Goal: Information Seeking & Learning: Learn about a topic

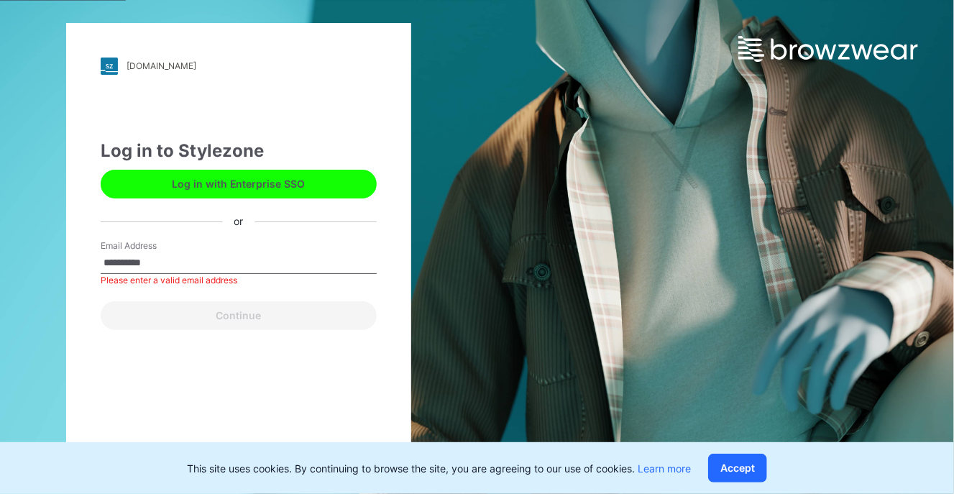
type input "**********"
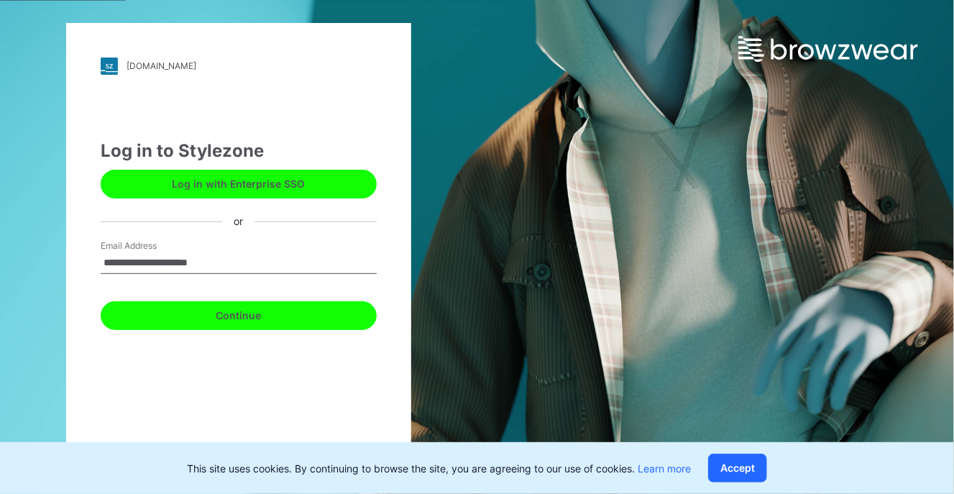
click at [201, 321] on button "Continue" at bounding box center [239, 315] width 276 height 29
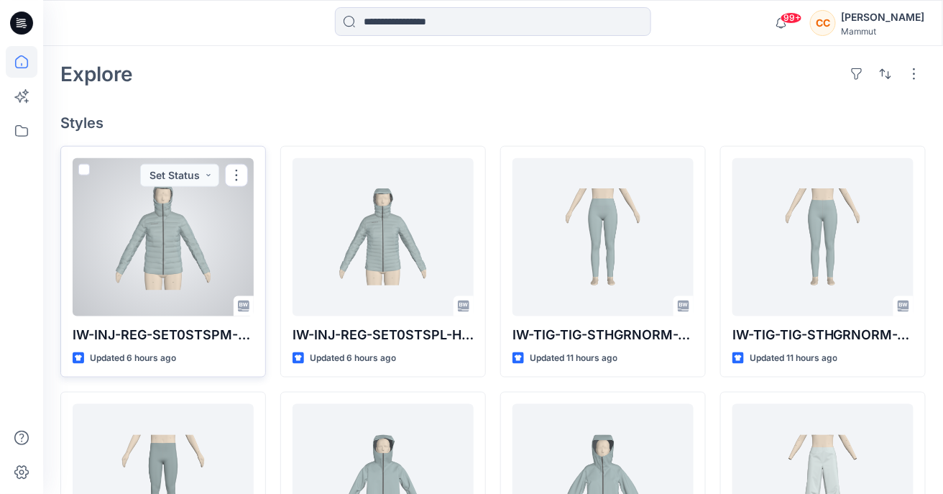
scroll to position [332, 0]
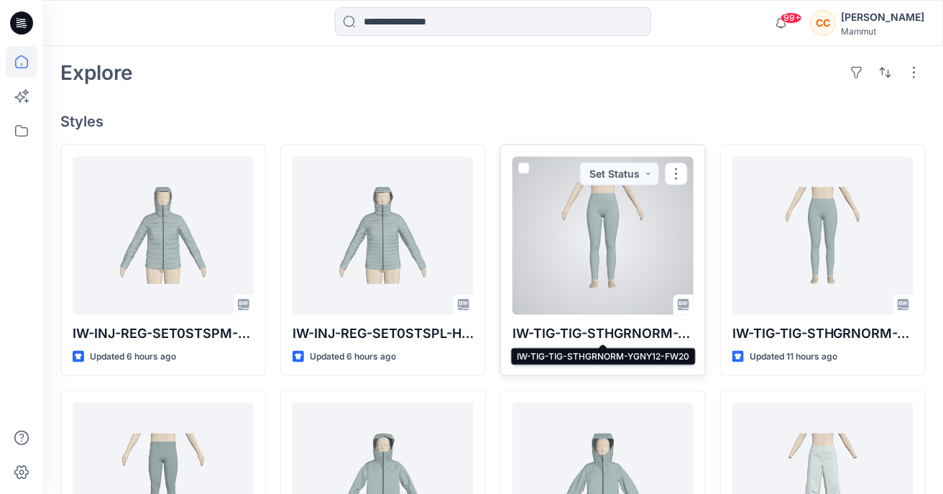
click at [571, 331] on p "IW-TIG-TIG-STHGRNORM-YGNY12-FW20" at bounding box center [602, 333] width 181 height 20
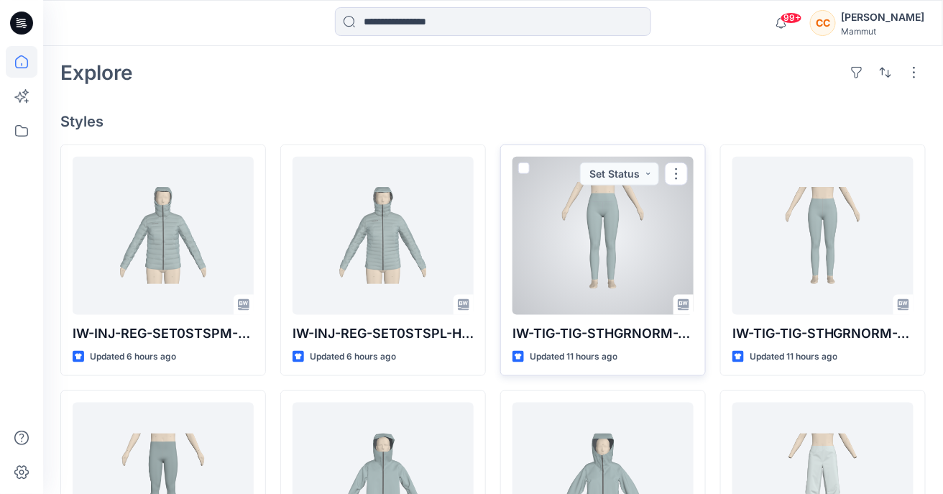
click at [578, 306] on div at bounding box center [602, 236] width 181 height 158
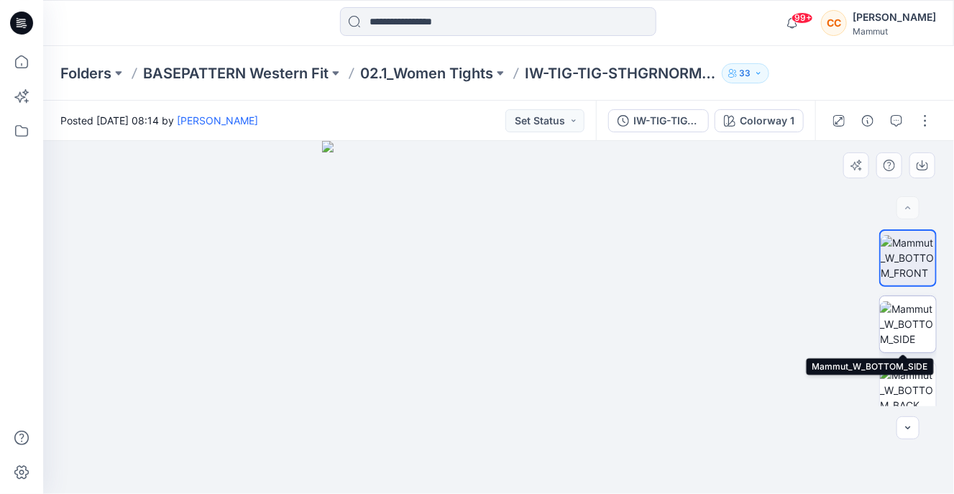
click at [906, 324] on img at bounding box center [908, 323] width 56 height 45
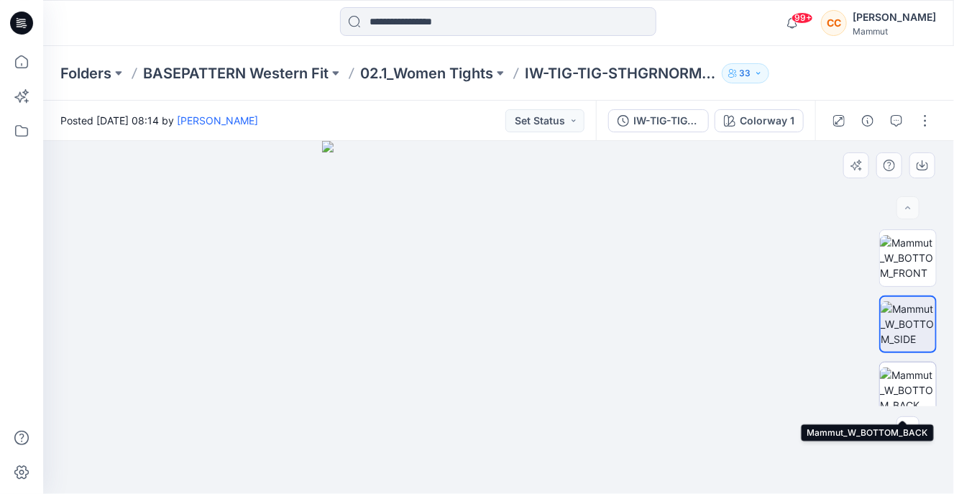
click at [895, 380] on img at bounding box center [908, 389] width 56 height 45
click at [896, 383] on img at bounding box center [908, 386] width 56 height 45
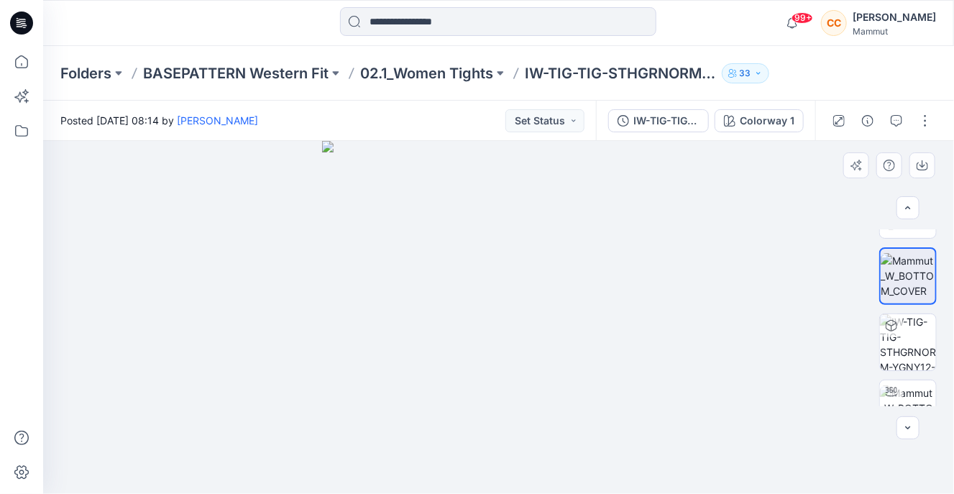
scroll to position [179, 0]
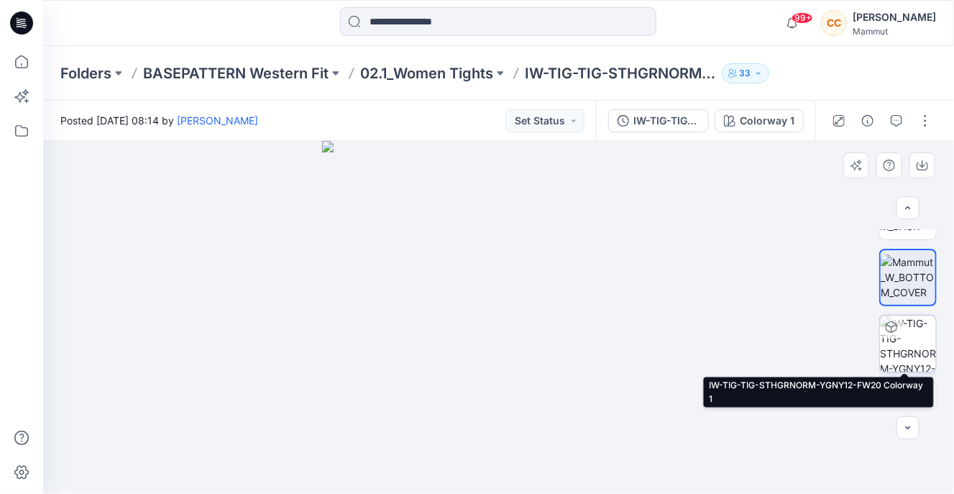
click at [906, 362] on img at bounding box center [908, 344] width 56 height 56
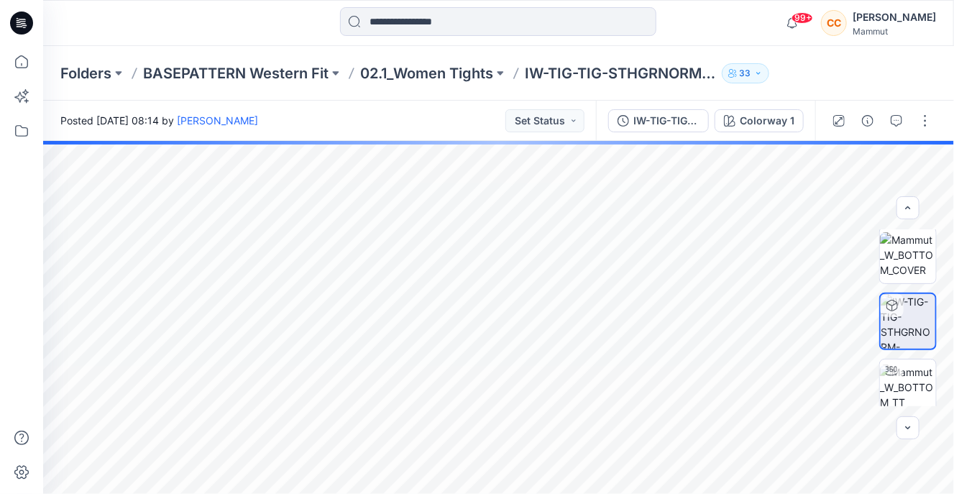
scroll to position [211, 0]
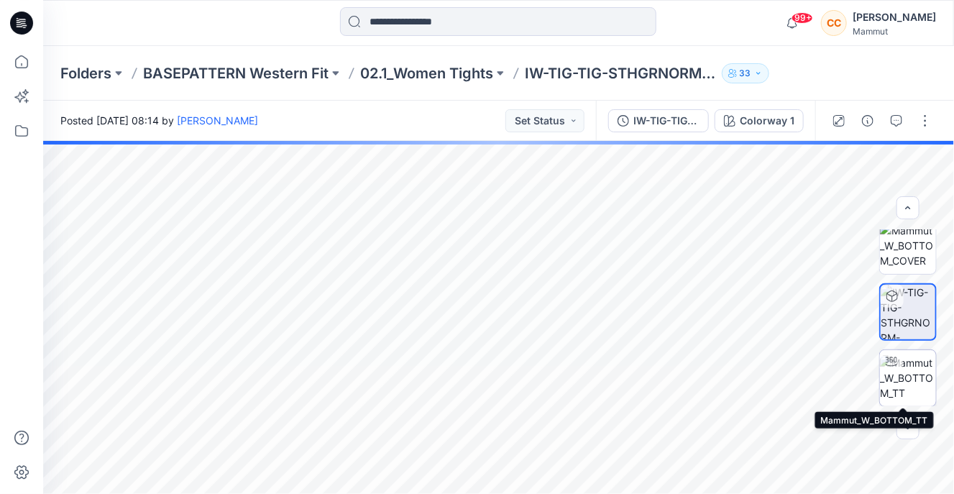
click at [908, 377] on img at bounding box center [908, 377] width 56 height 45
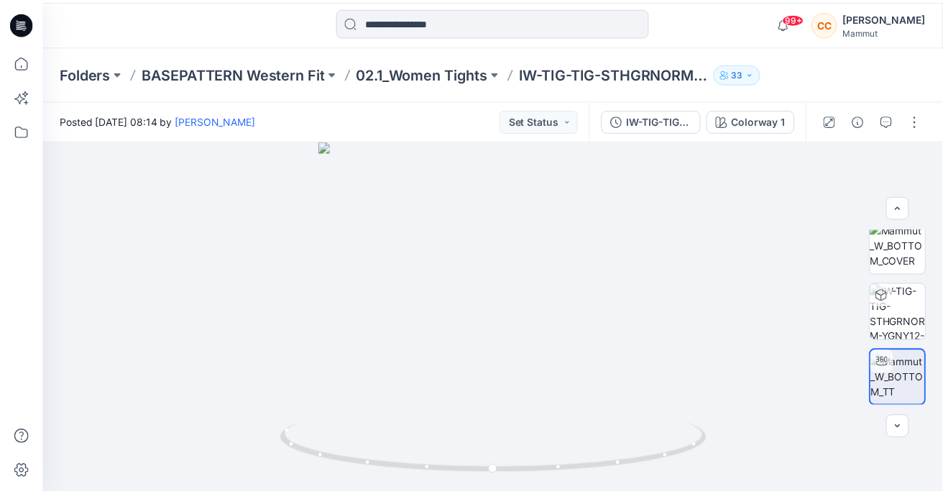
scroll to position [332, 0]
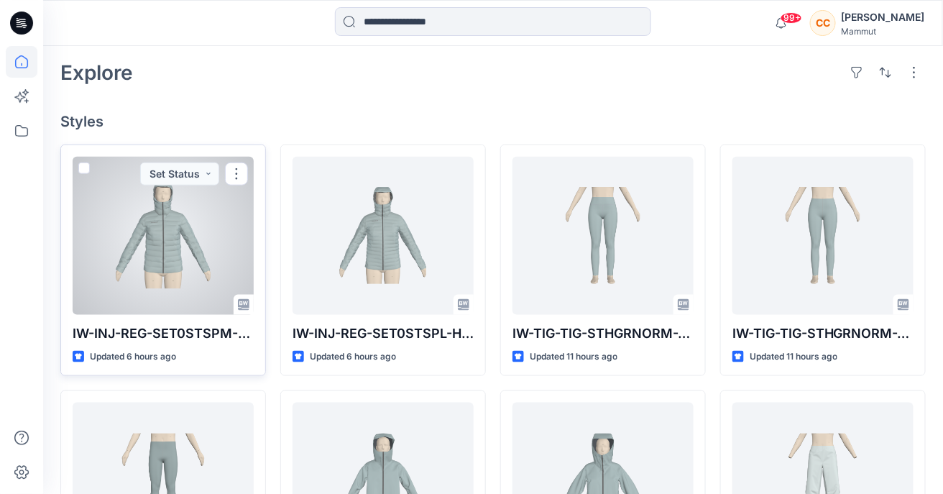
click at [210, 275] on div at bounding box center [163, 236] width 181 height 158
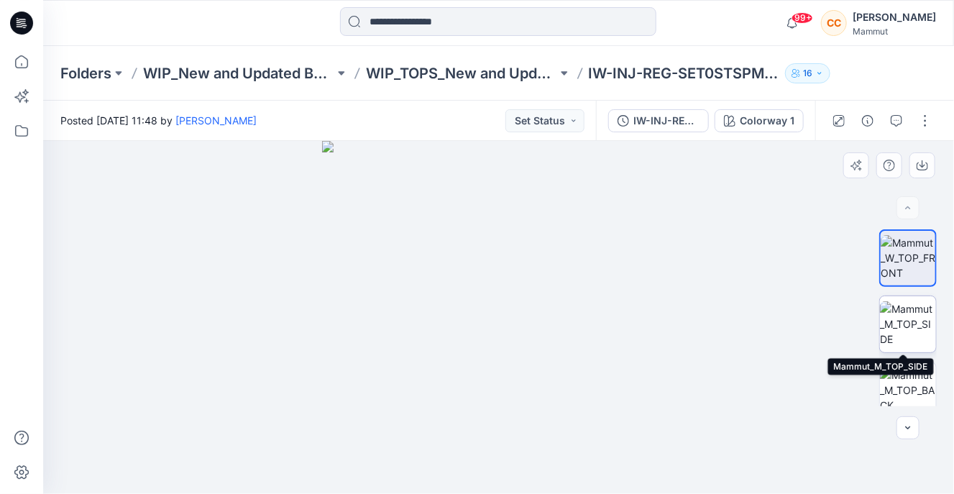
click at [914, 328] on img at bounding box center [908, 323] width 56 height 45
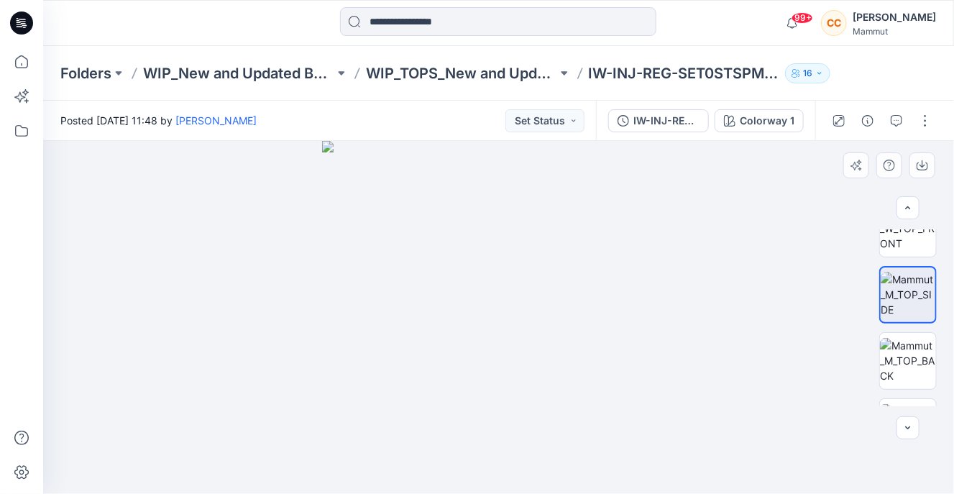
scroll to position [33, 0]
click at [911, 373] on img at bounding box center [908, 356] width 56 height 45
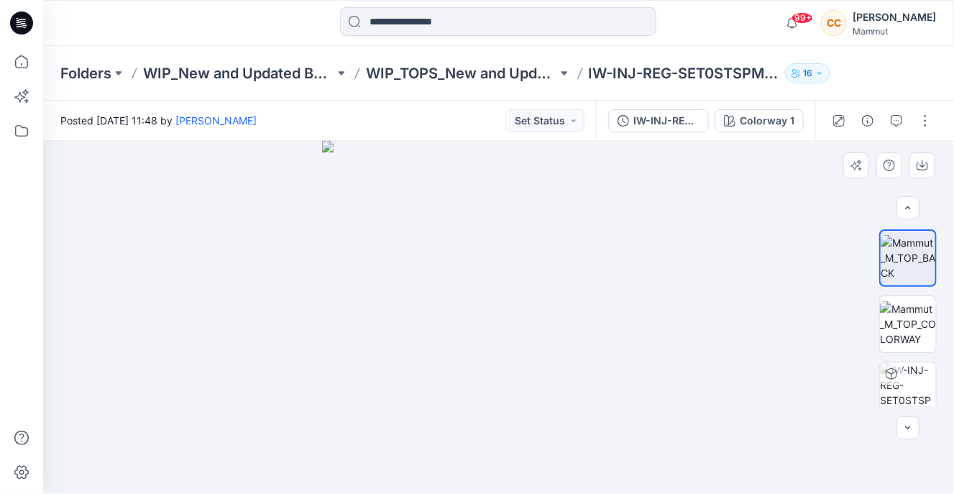
scroll to position [134, 0]
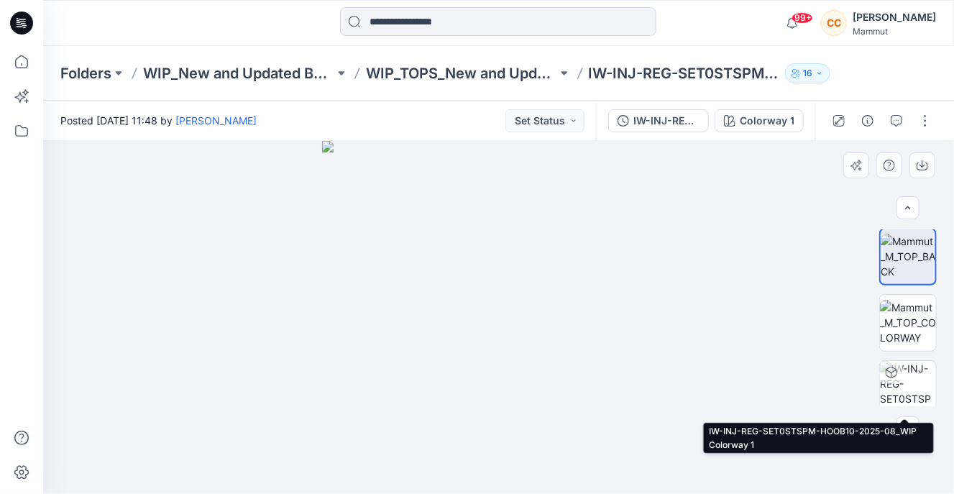
click at [911, 373] on img at bounding box center [908, 389] width 56 height 56
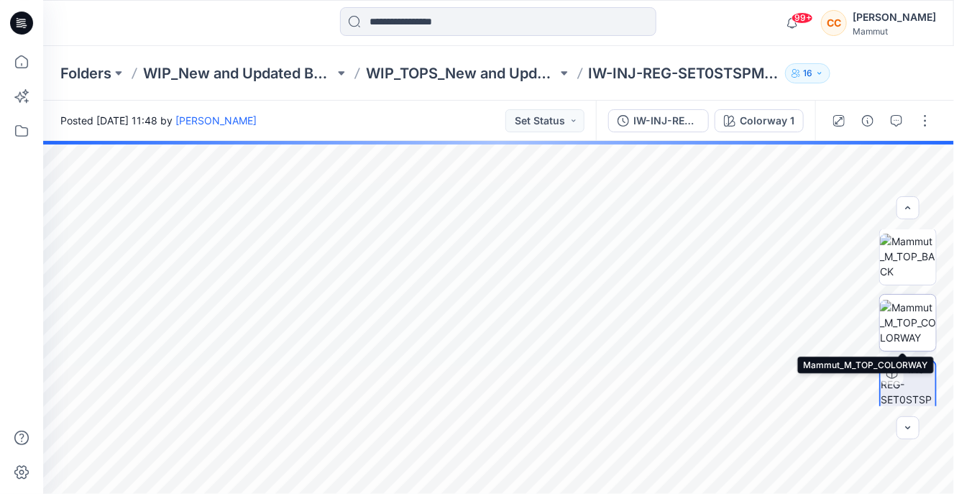
click at [900, 333] on img at bounding box center [908, 322] width 56 height 45
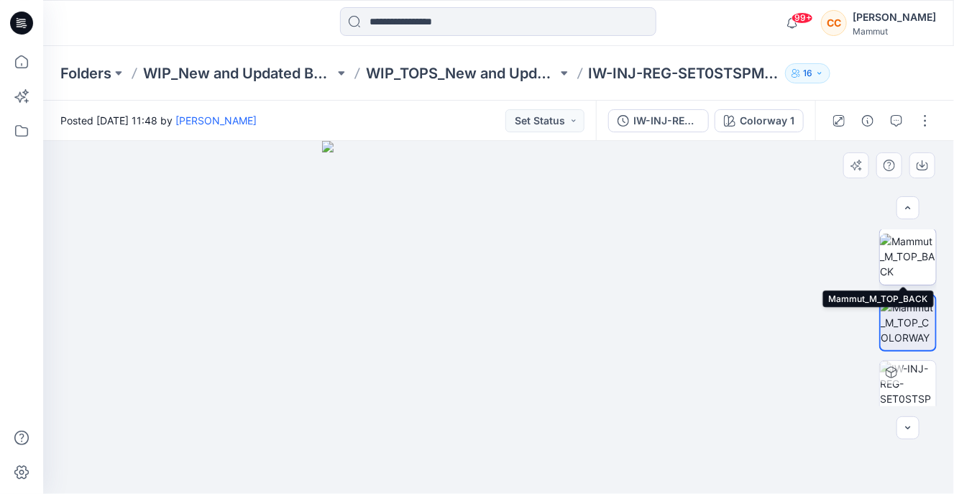
scroll to position [0, 0]
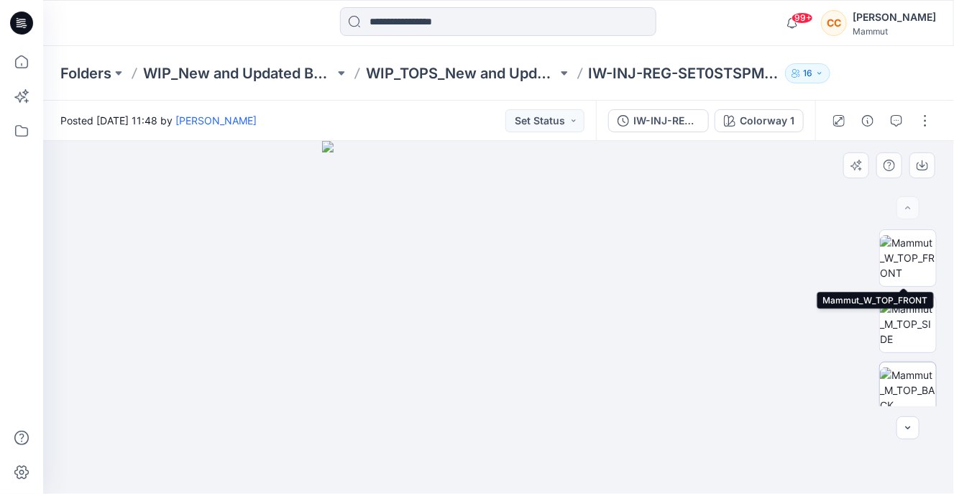
click at [907, 258] on img at bounding box center [908, 257] width 56 height 45
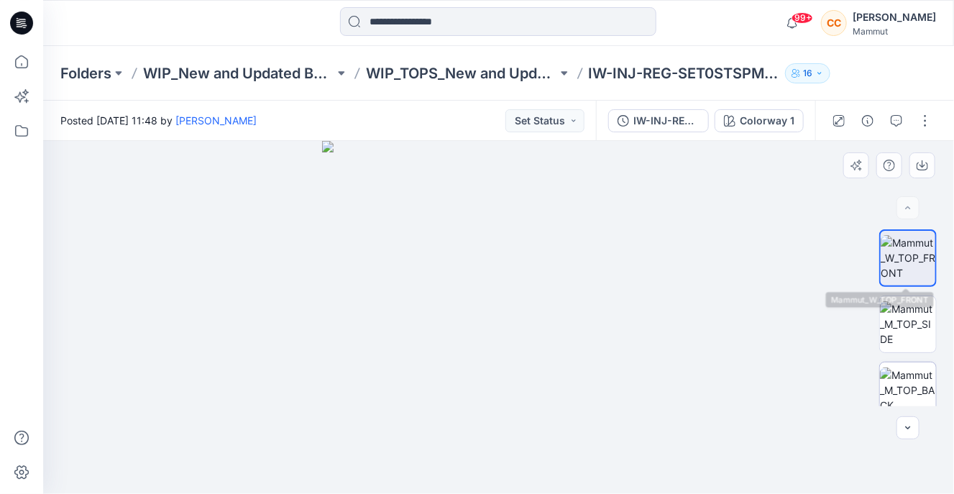
click at [907, 258] on img at bounding box center [907, 257] width 55 height 45
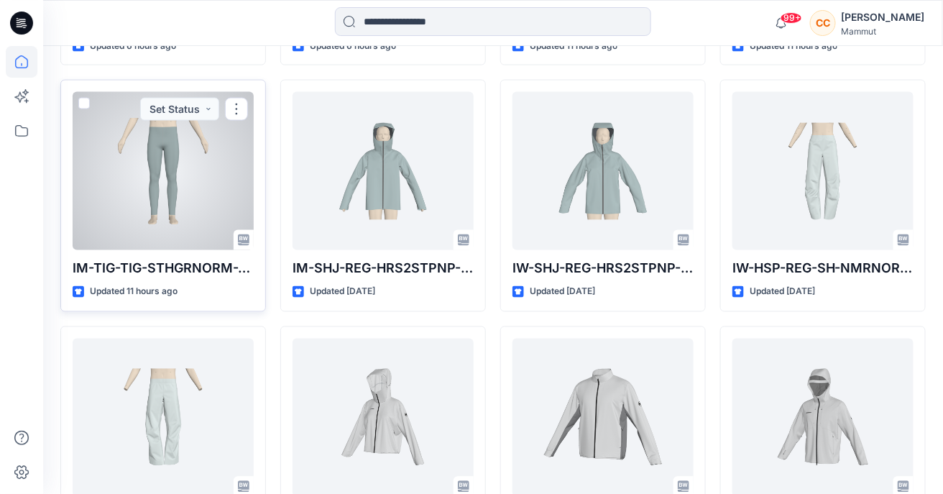
scroll to position [655, 0]
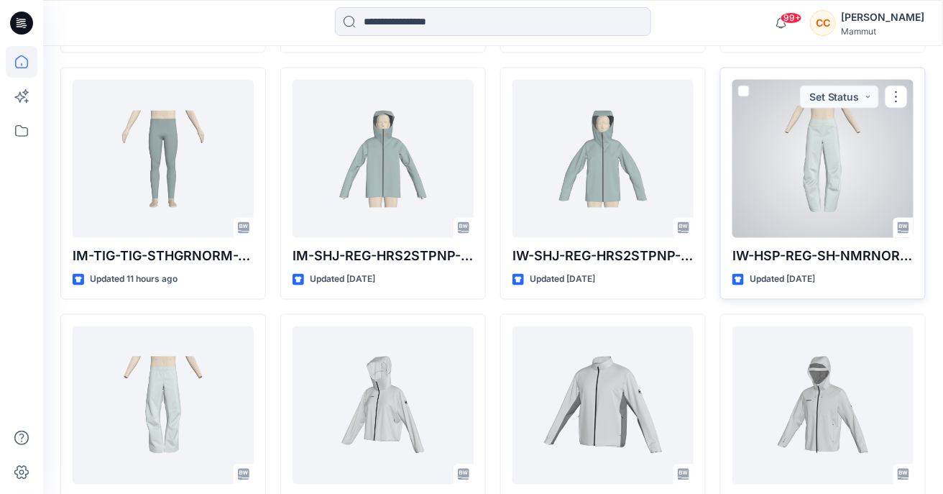
click at [780, 158] on div at bounding box center [822, 159] width 181 height 158
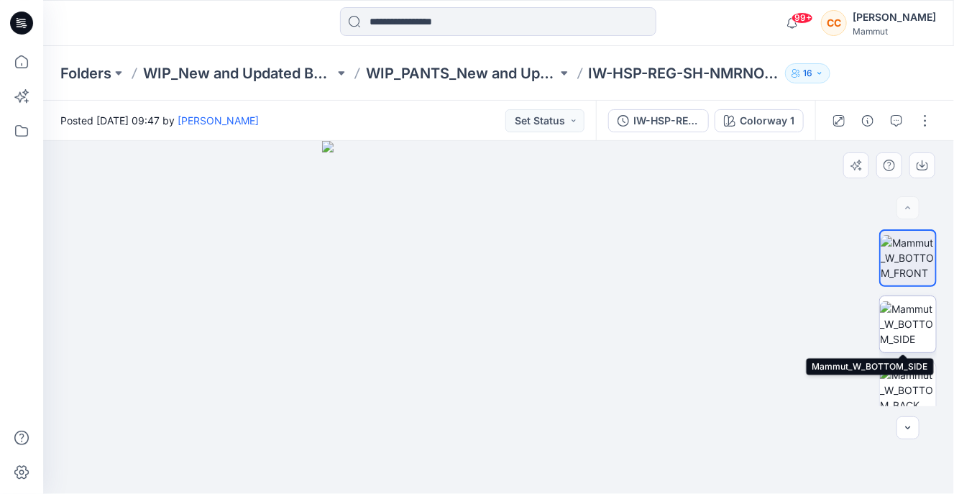
click at [897, 324] on img at bounding box center [908, 323] width 56 height 45
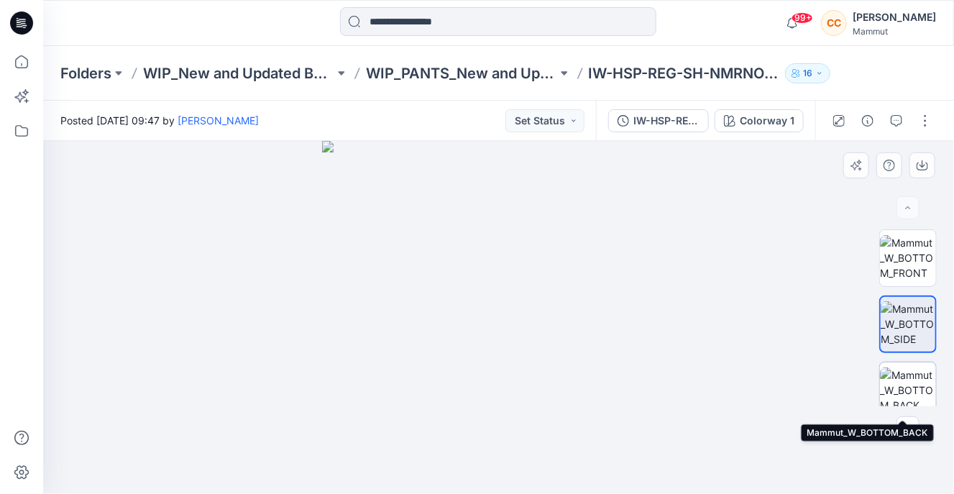
click at [906, 385] on img at bounding box center [908, 389] width 56 height 45
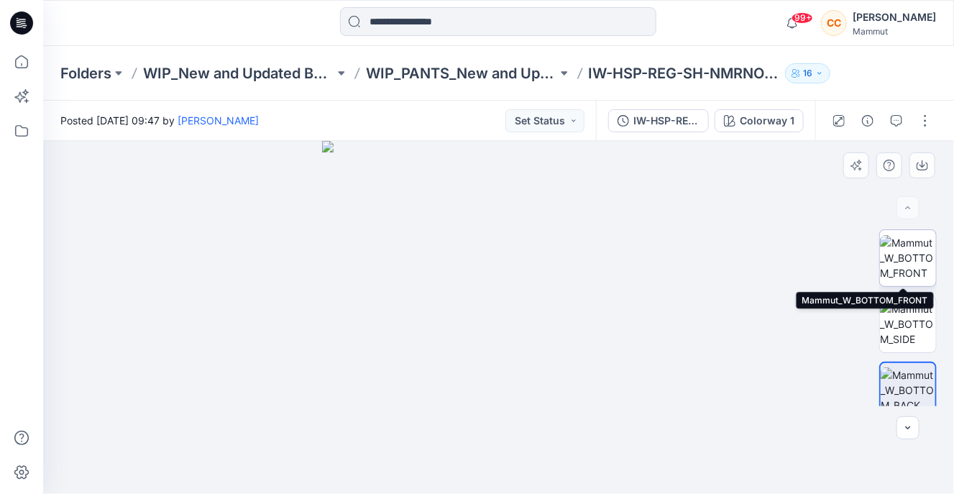
click at [908, 274] on img at bounding box center [908, 257] width 56 height 45
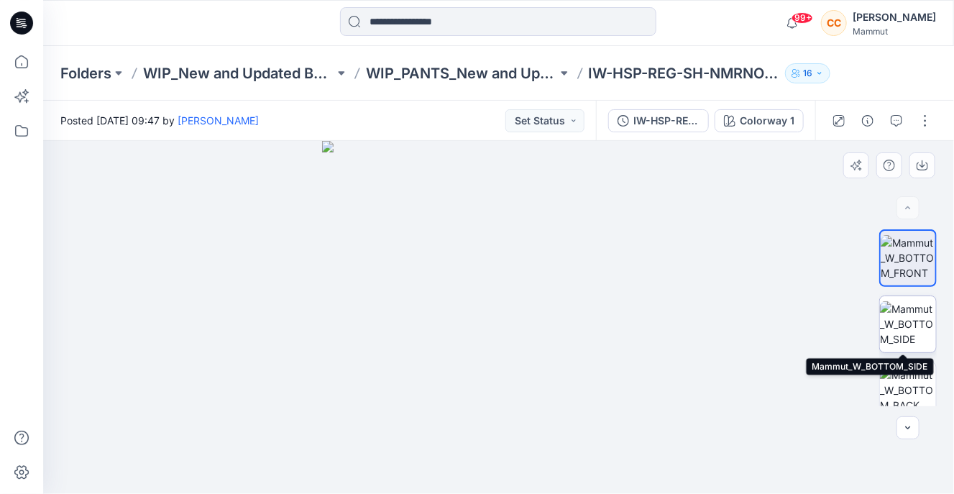
click at [904, 316] on img at bounding box center [908, 323] width 56 height 45
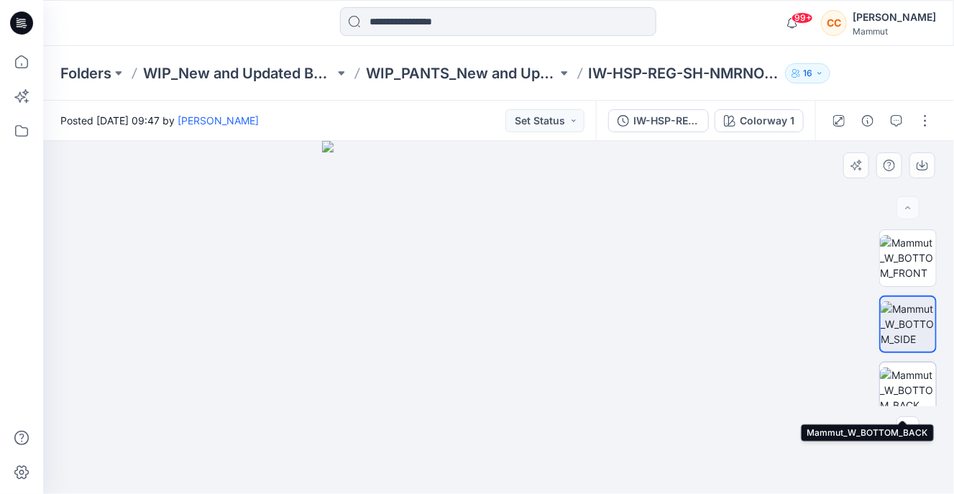
click at [908, 368] on img at bounding box center [908, 389] width 56 height 45
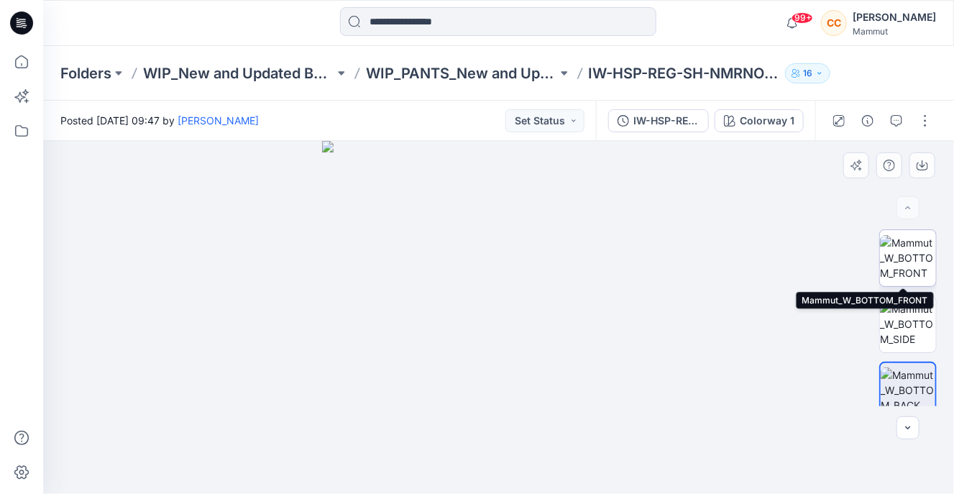
click at [898, 237] on img at bounding box center [908, 257] width 56 height 45
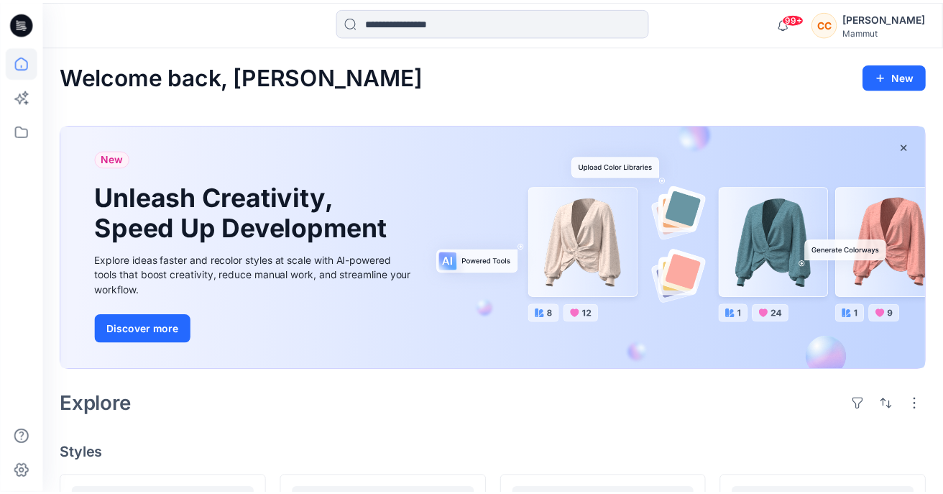
scroll to position [655, 0]
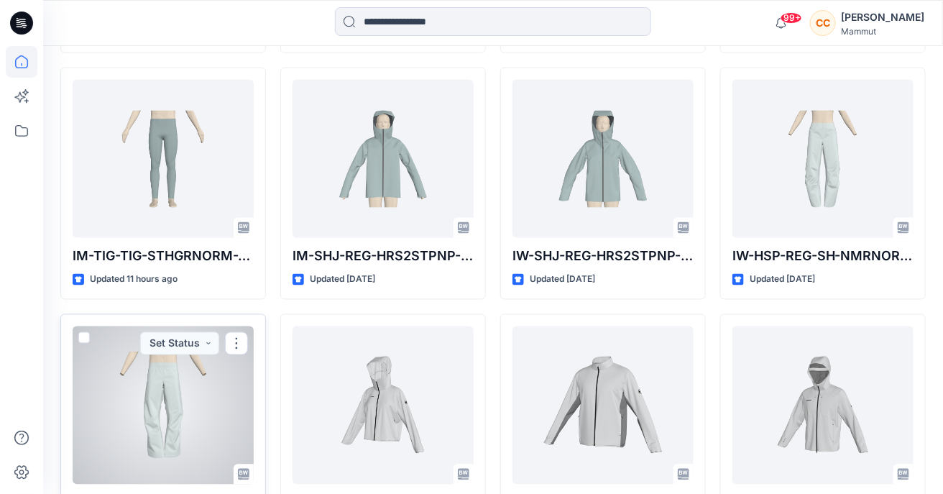
click at [142, 405] on div at bounding box center [163, 405] width 181 height 158
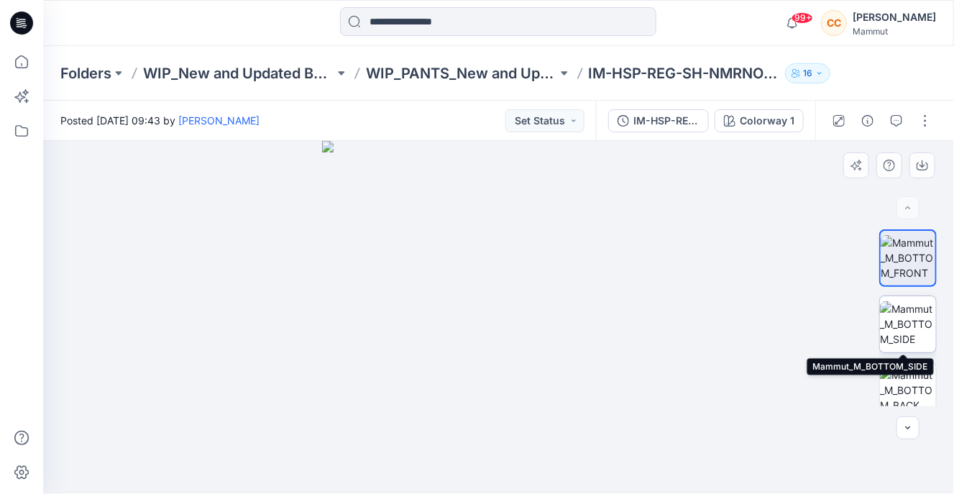
click at [898, 321] on img at bounding box center [908, 323] width 56 height 45
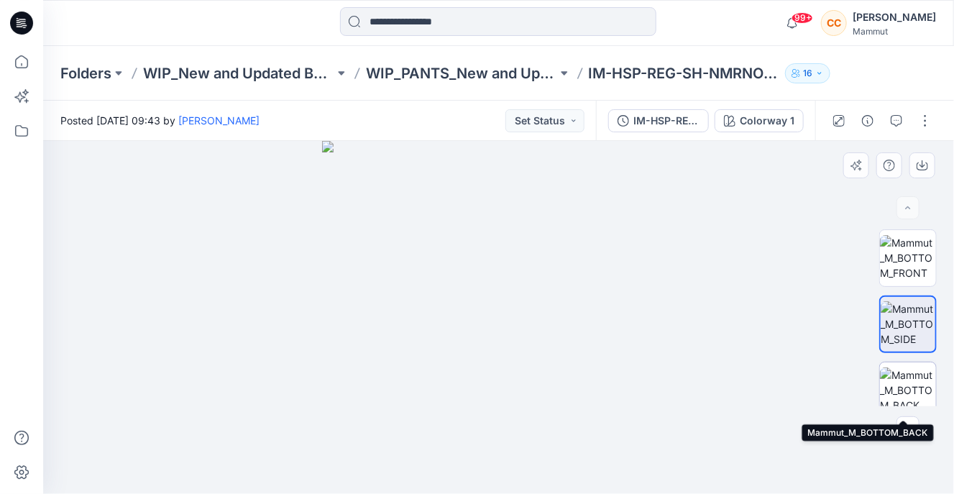
click at [893, 390] on img at bounding box center [908, 389] width 56 height 45
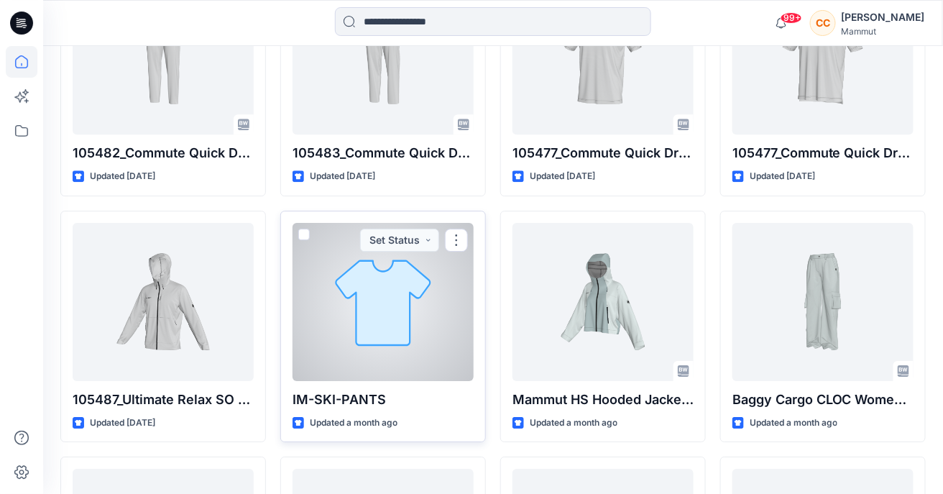
scroll to position [1250, 0]
